Goal: Ask a question

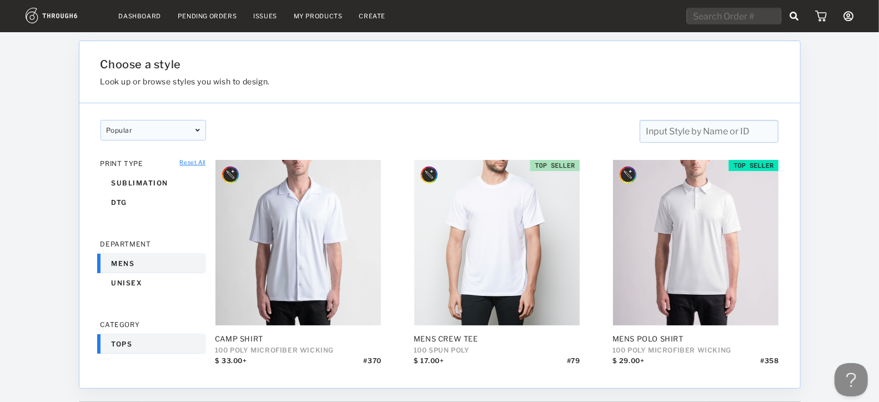
click at [135, 14] on link "Dashboard" at bounding box center [140, 16] width 42 height 8
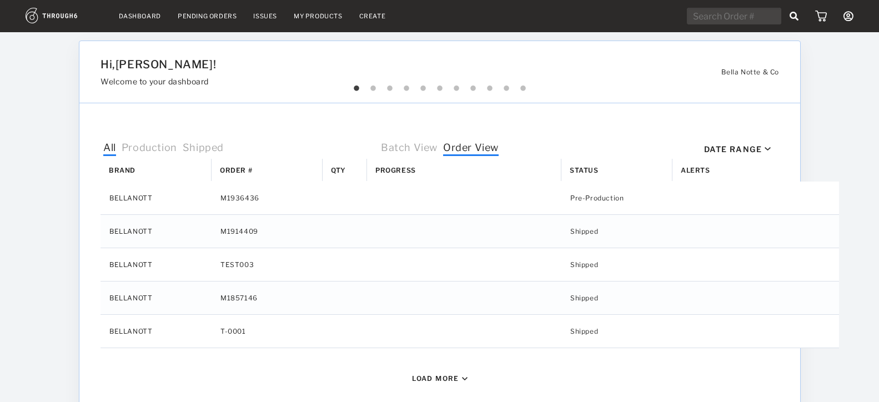
select select "8"
select select "2025"
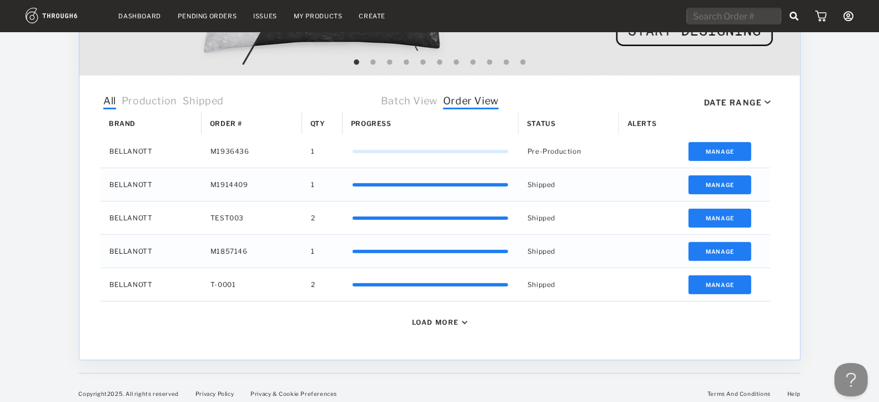
scroll to position [304, 0]
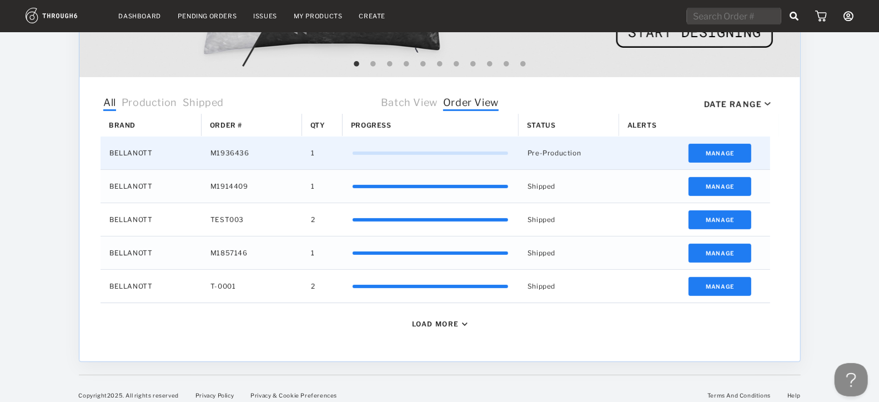
click at [492, 164] on div "0%" at bounding box center [430, 153] width 176 height 33
click at [716, 152] on button "Manage" at bounding box center [719, 153] width 63 height 19
click at [711, 153] on button "Manage" at bounding box center [719, 153] width 63 height 19
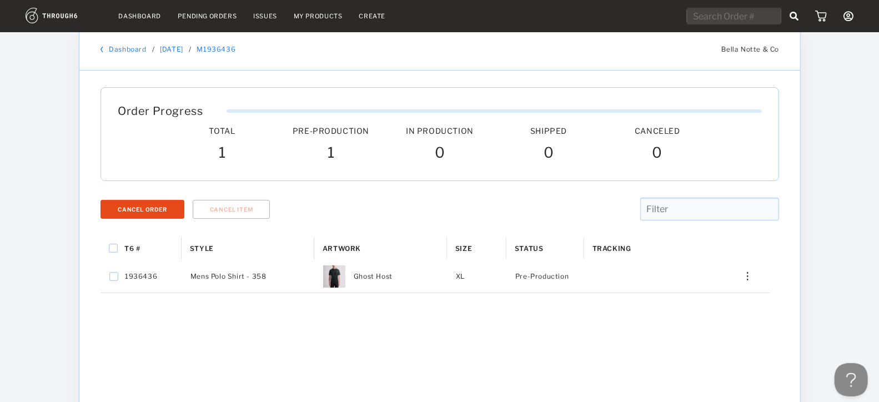
scroll to position [47, 0]
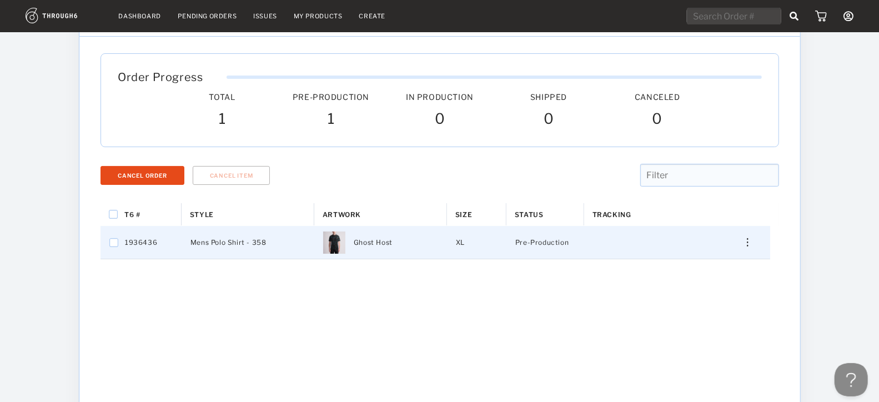
click at [542, 238] on span "Pre-Production" at bounding box center [541, 243] width 53 height 14
checkbox input "true"
click at [542, 238] on span "Pre-Production" at bounding box center [541, 243] width 53 height 14
checkbox input "false"
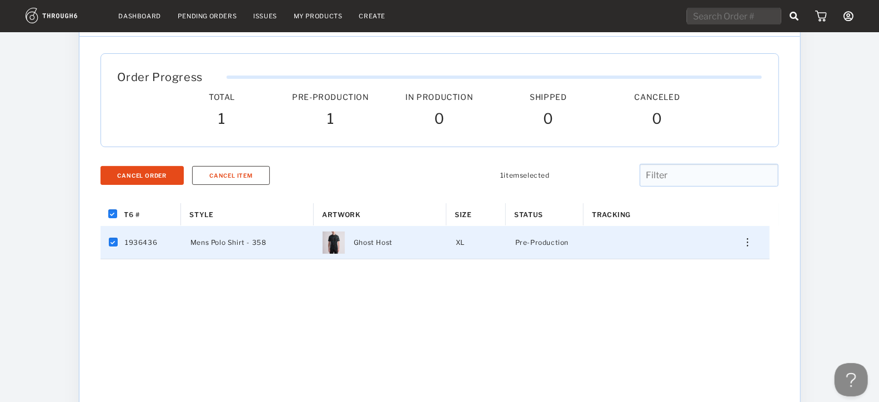
checkbox input "false"
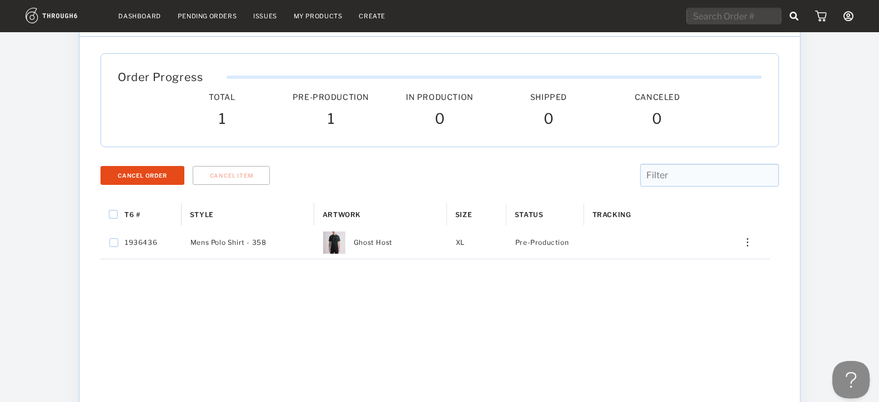
click at [855, 374] on button at bounding box center [848, 377] width 33 height 33
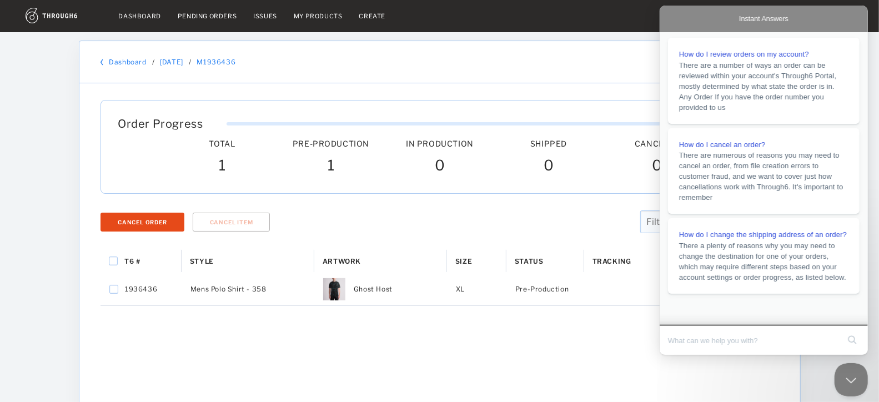
scroll to position [4, 0]
click at [850, 369] on button "Close Beacon popover" at bounding box center [848, 377] width 33 height 33
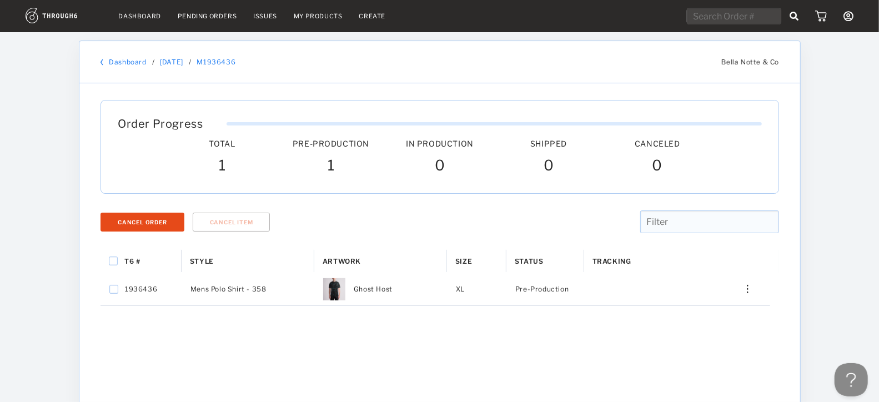
click at [854, 16] on icon at bounding box center [849, 16] width 10 height 10
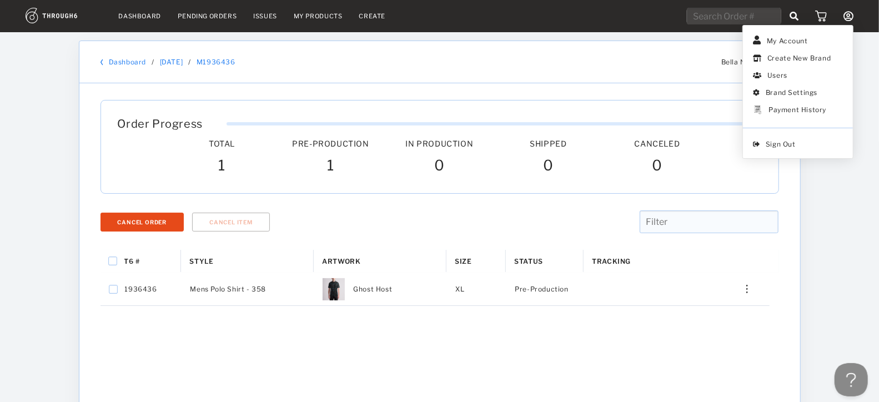
click at [852, 16] on icon at bounding box center [849, 16] width 10 height 10
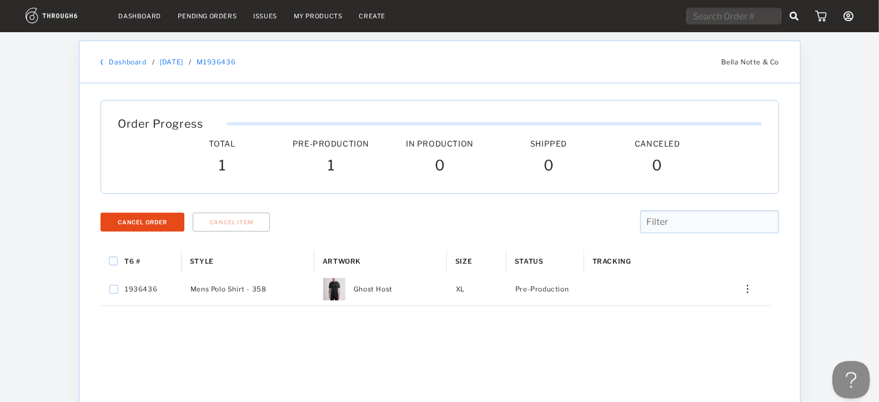
click at [836, 368] on button "Open Beacon popover" at bounding box center [848, 377] width 33 height 33
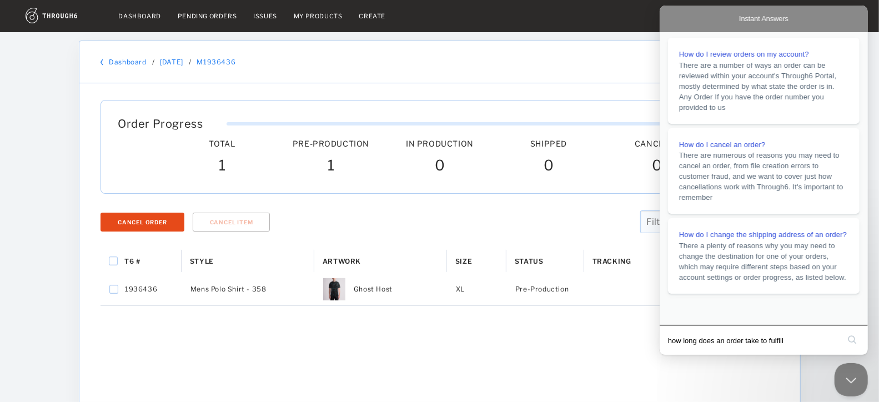
type input "how long does an order take to fulfill?"
click button "search" at bounding box center [852, 340] width 18 height 18
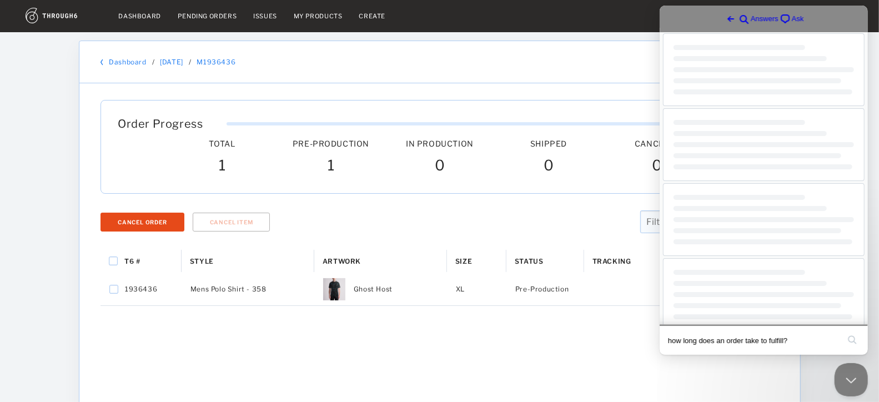
scroll to position [0, 0]
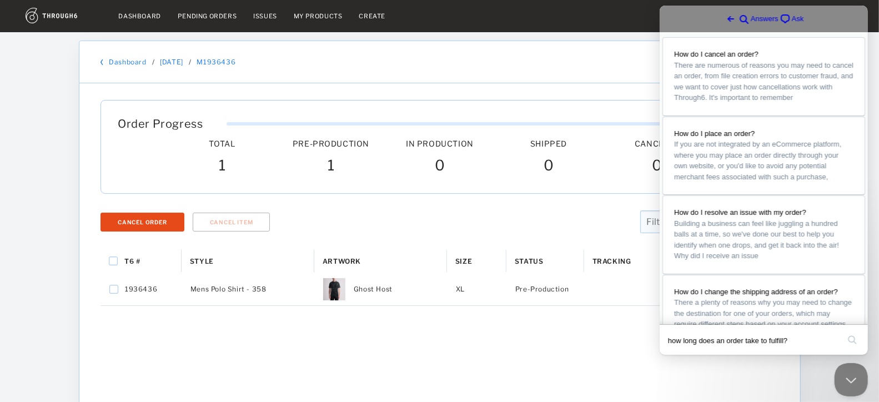
click at [792, 16] on span "Ask" at bounding box center [798, 18] width 12 height 11
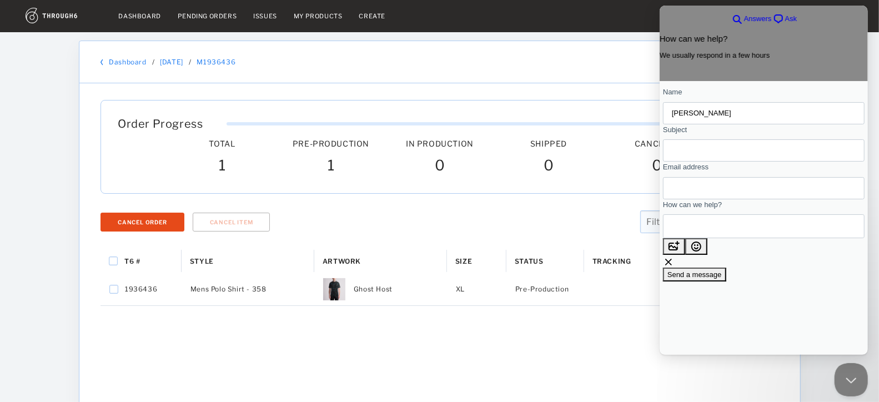
type input "[PERSON_NAME]"
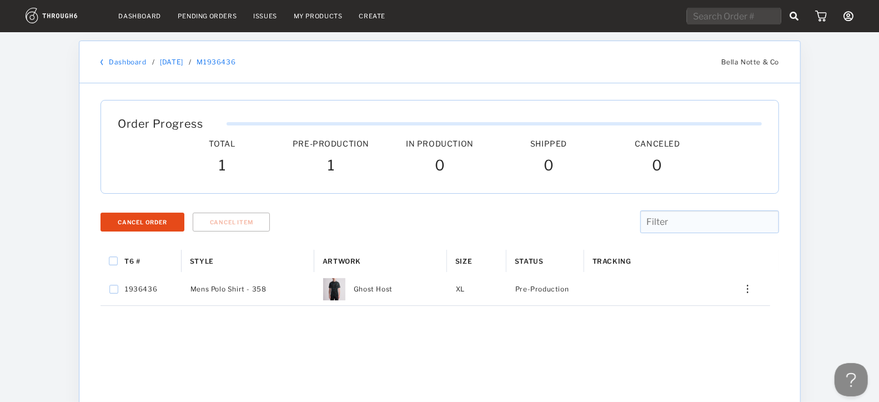
scroll to position [47, 0]
